Goal: Find specific page/section: Find specific page/section

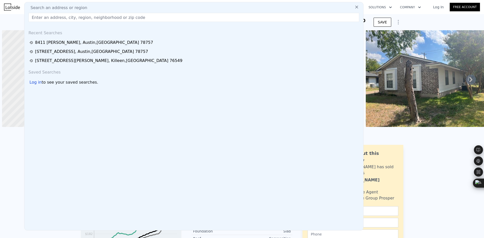
scroll to position [0, 2]
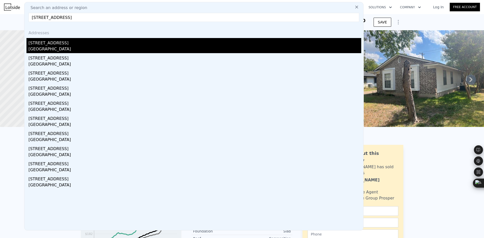
type input "[STREET_ADDRESS]"
click at [94, 41] on div "[STREET_ADDRESS]" at bounding box center [194, 42] width 333 height 8
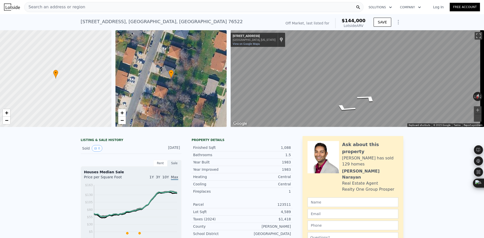
click at [215, 80] on div "• + − • + − ← Move left → Move right ↑ Move up ↓ Move down + Zoom in - Zoom out…" at bounding box center [242, 78] width 484 height 97
click at [371, 81] on icon "Go South, N 7th St" at bounding box center [373, 81] width 32 height 16
click at [369, 80] on icon "Go South, N 7th St" at bounding box center [373, 81] width 32 height 16
click at [110, 10] on div "Search an address or region" at bounding box center [193, 7] width 339 height 10
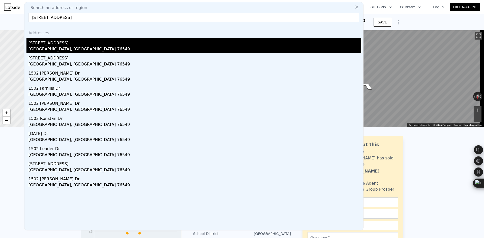
type input "[STREET_ADDRESS]"
click at [84, 42] on div "[STREET_ADDRESS]" at bounding box center [194, 42] width 333 height 8
